Goal: Find specific page/section: Find specific page/section

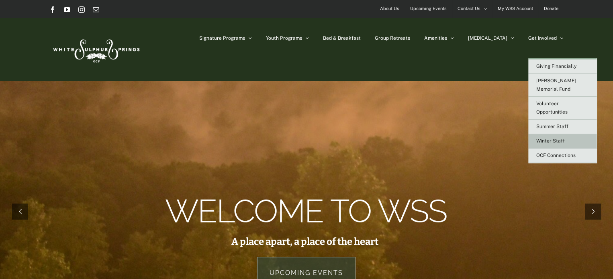
click at [546, 138] on span "Winter Staff" at bounding box center [550, 141] width 29 height 6
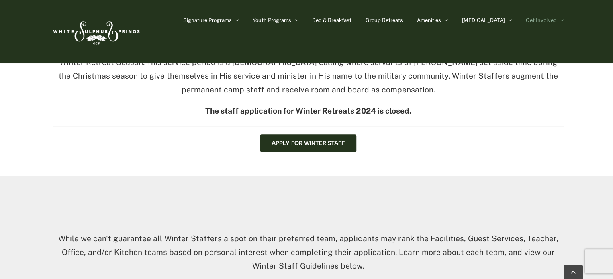
scroll to position [276, 0]
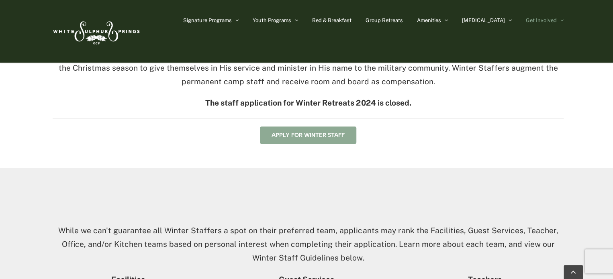
click at [334, 135] on span "Apply for Winter Staff" at bounding box center [307, 135] width 73 height 7
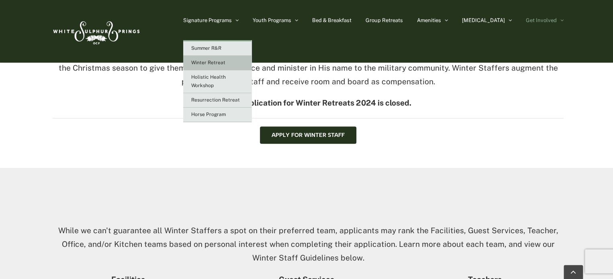
click at [225, 64] on span "Winter Retreat" at bounding box center [208, 63] width 34 height 6
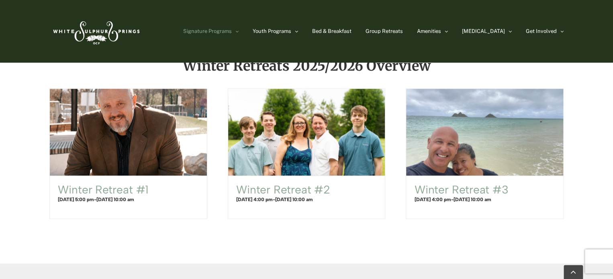
scroll to position [504, 0]
